Goal: Transaction & Acquisition: Purchase product/service

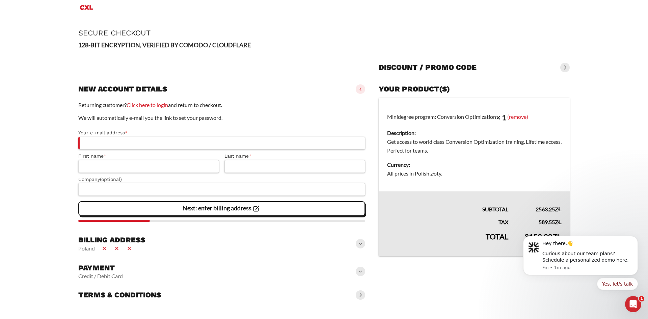
click at [558, 306] on slot "Page Secure Checkout 128-BIT ENCRYPTION, VERIFIED BY COMODO / CLOUDFLARE Discou…" at bounding box center [324, 166] width 519 height 302
click at [185, 241] on div "Billing address [GEOGRAPHIC_DATA] — — —" at bounding box center [221, 244] width 287 height 23
click at [224, 244] on div "Billing address [GEOGRAPHIC_DATA] — — —" at bounding box center [221, 244] width 287 height 23
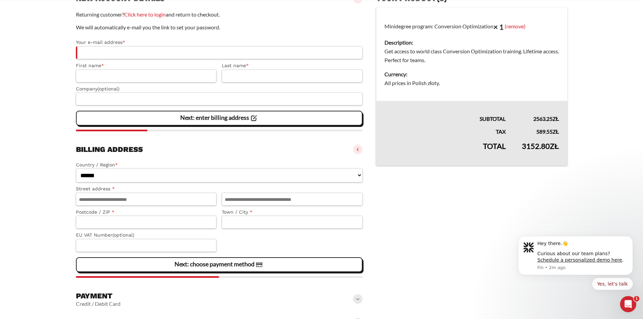
scroll to position [101, 0]
click at [184, 176] on select "**********" at bounding box center [219, 175] width 287 height 14
select select "**"
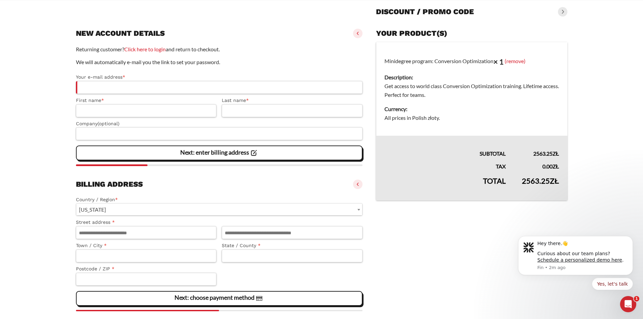
scroll to position [68, 0]
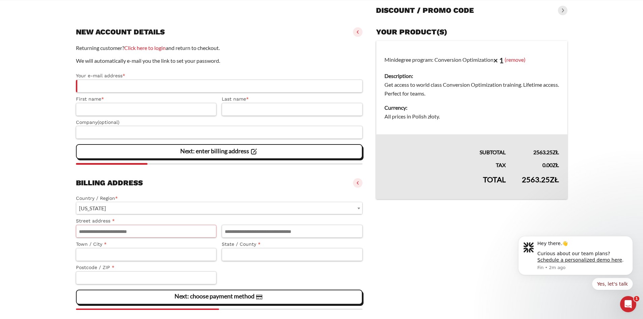
click at [194, 236] on input "Street address *" at bounding box center [146, 231] width 141 height 13
click at [262, 234] on input "Apartment, suite, unit, etc. (optional)" at bounding box center [292, 231] width 141 height 13
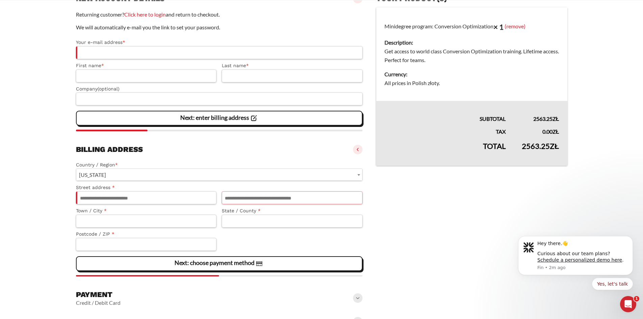
scroll to position [101, 0]
click at [264, 224] on input "State / County *" at bounding box center [292, 220] width 141 height 13
click at [176, 227] on input "Town / City *" at bounding box center [146, 220] width 141 height 13
click at [182, 237] on label "Postcode / ZIP *" at bounding box center [146, 234] width 141 height 8
click at [182, 238] on input "Postcode / ZIP *" at bounding box center [146, 244] width 141 height 13
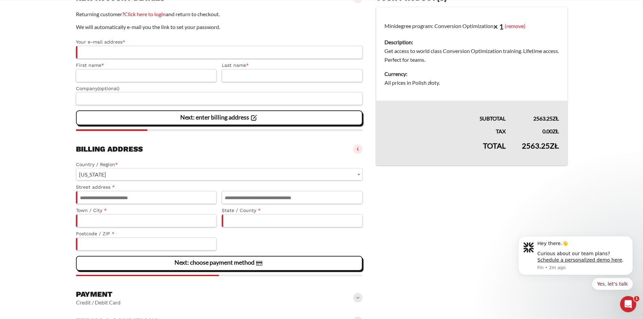
click at [264, 236] on div "**********" at bounding box center [219, 204] width 287 height 93
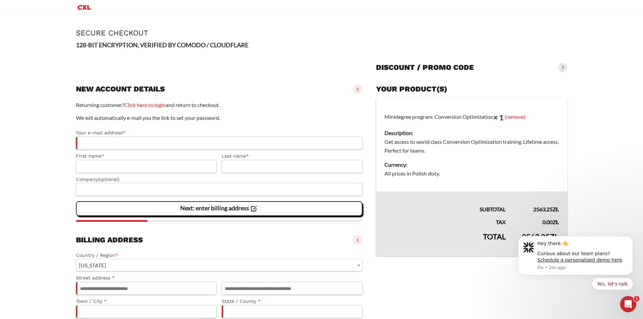
scroll to position [34, 0]
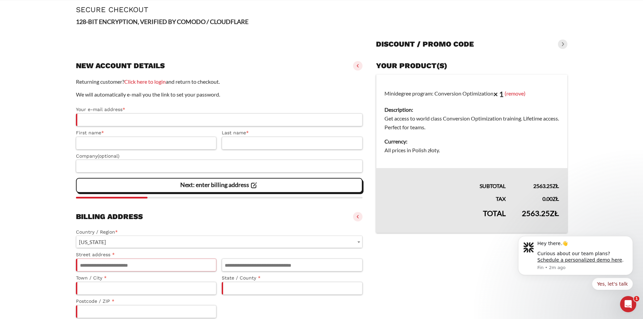
click at [185, 266] on input "Street address *" at bounding box center [146, 265] width 141 height 13
click at [267, 266] on input "Apartment, suite, unit, etc. (optional)" at bounding box center [292, 265] width 141 height 13
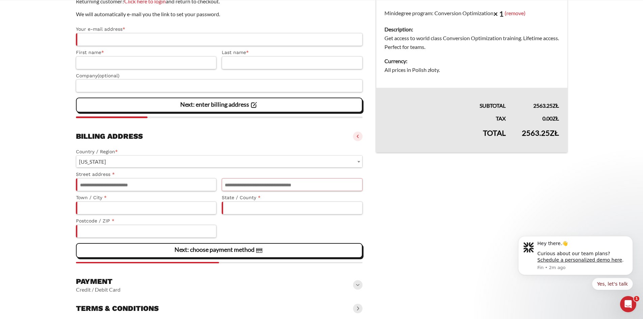
scroll to position [128, 0]
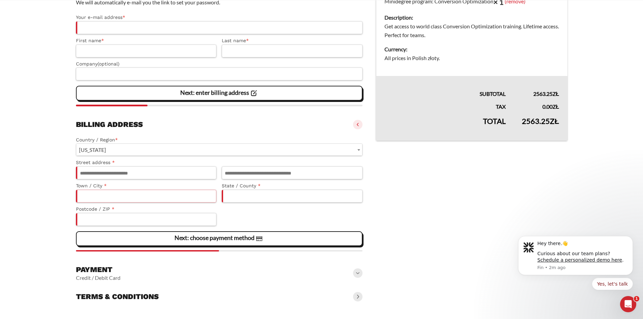
click at [169, 195] on input "Town / City *" at bounding box center [146, 196] width 141 height 13
click at [228, 244] on span "Next: choose payment method" at bounding box center [219, 239] width 89 height 14
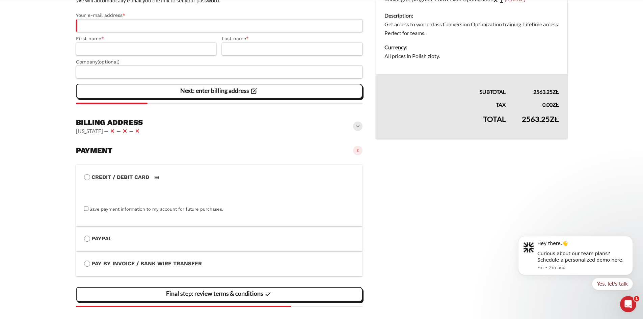
click at [130, 241] on label "PayPal" at bounding box center [219, 238] width 271 height 9
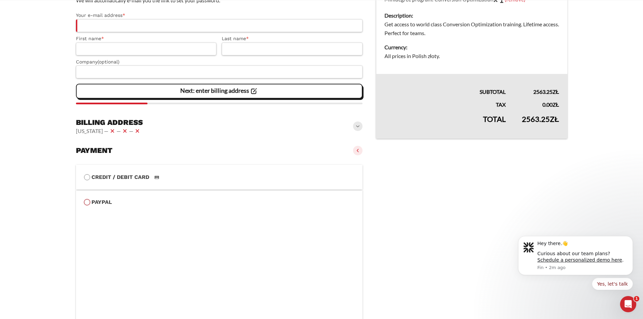
scroll to position [162, 0]
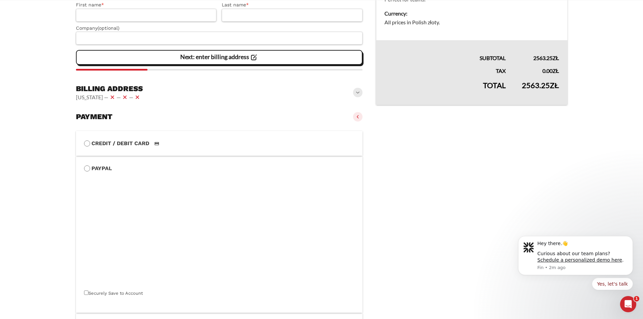
click at [93, 148] on label "Credit / Debit Card" at bounding box center [219, 143] width 271 height 9
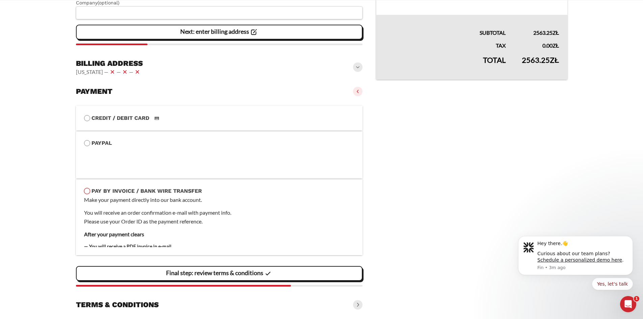
scroll to position [184, 0]
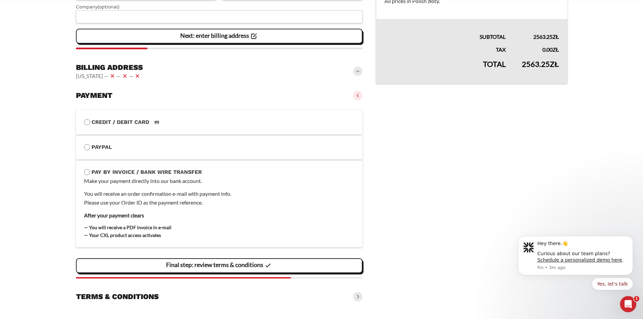
click at [80, 150] on li "PayPal Payment Info Securely Save to Account" at bounding box center [219, 147] width 287 height 25
click at [135, 77] on vaadin-horizontal-layout "[US_STATE] — — —" at bounding box center [109, 76] width 67 height 8
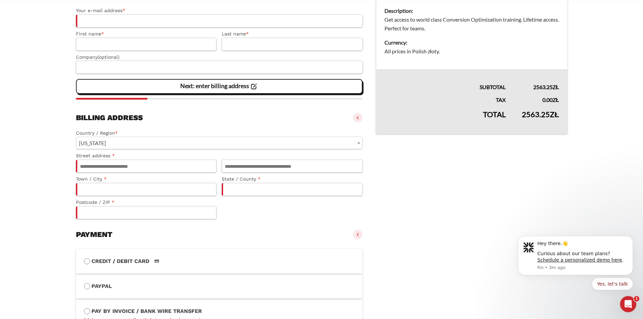
scroll to position [117, 0]
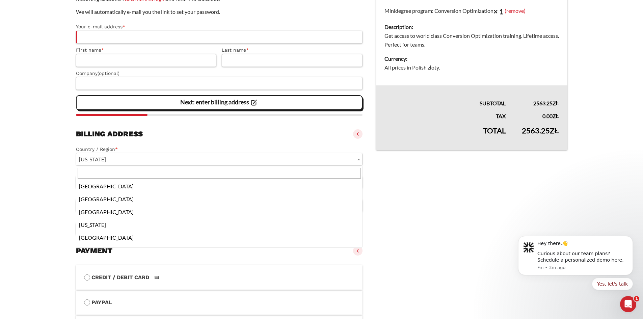
click at [340, 161] on span "[US_STATE]" at bounding box center [219, 159] width 286 height 12
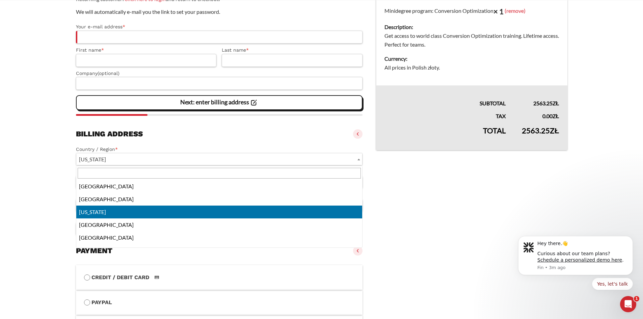
click at [340, 161] on span "[US_STATE]" at bounding box center [219, 159] width 286 height 12
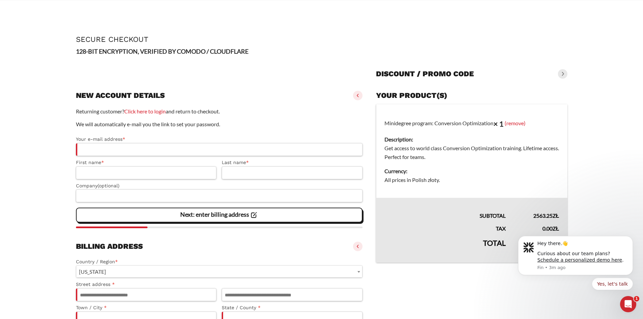
scroll to position [0, 0]
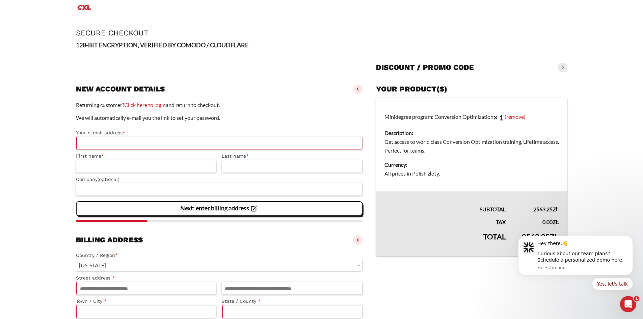
click at [175, 149] on input "Your e-mail address *" at bounding box center [219, 143] width 287 height 13
click at [182, 168] on input "First name *" at bounding box center [146, 166] width 141 height 13
click at [261, 170] on input "Last name *" at bounding box center [292, 166] width 141 height 13
click at [232, 193] on input "Company (optional)" at bounding box center [219, 189] width 287 height 13
click at [631, 238] on icon "Dismiss notification" at bounding box center [631, 238] width 2 height 2
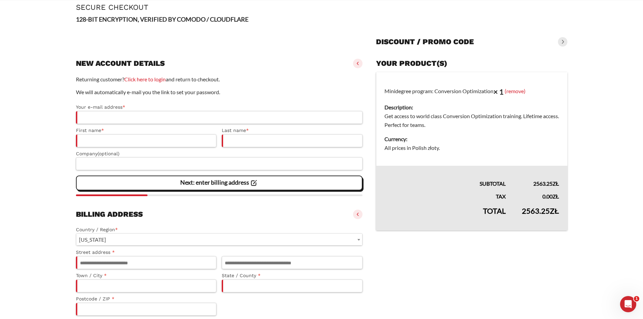
scroll to position [34, 0]
